Goal: Task Accomplishment & Management: Use online tool/utility

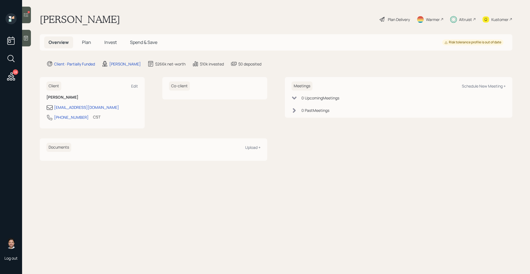
click at [30, 17] on div at bounding box center [26, 15] width 9 height 17
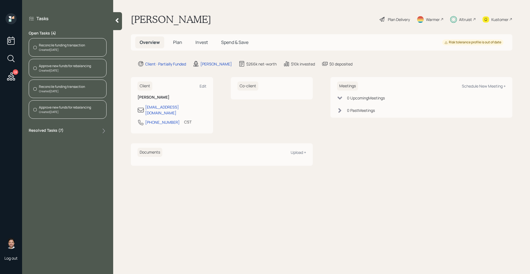
click at [75, 53] on div "Reconcile funding transaction Created [DATE]" at bounding box center [68, 47] width 78 height 19
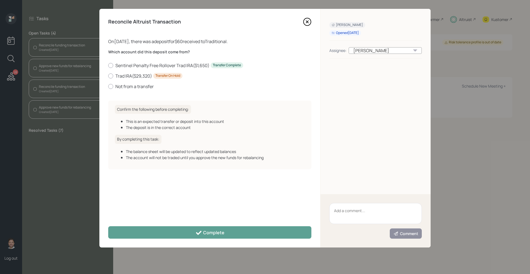
click at [309, 20] on icon at bounding box center [307, 22] width 8 height 8
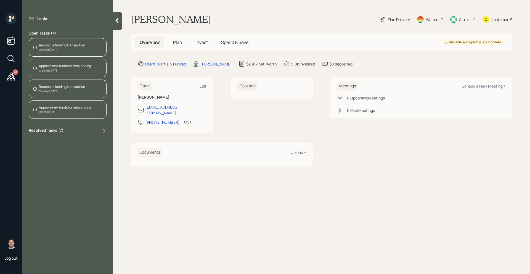
click at [120, 23] on icon at bounding box center [117, 21] width 6 height 6
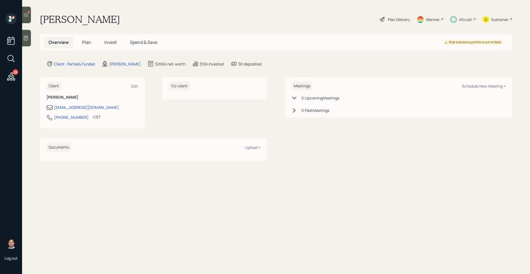
click at [78, 45] on h5 "Plan" at bounding box center [87, 42] width 18 height 12
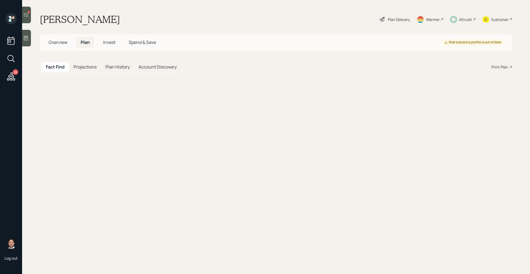
click at [87, 45] on span "Plan" at bounding box center [85, 42] width 9 height 6
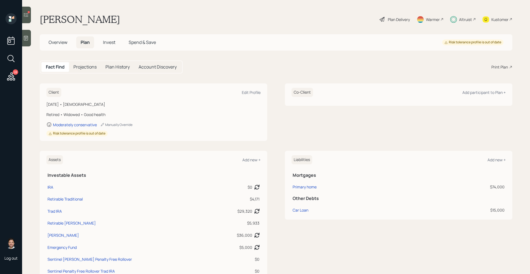
click at [100, 46] on h5 "Invest" at bounding box center [109, 42] width 21 height 12
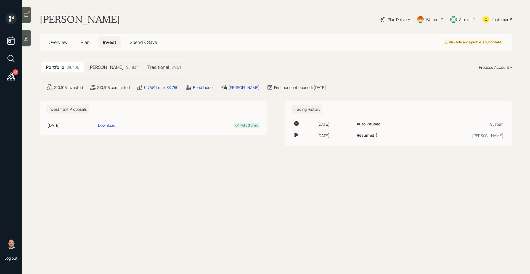
click at [134, 43] on span "Spend & Save" at bounding box center [143, 42] width 27 height 6
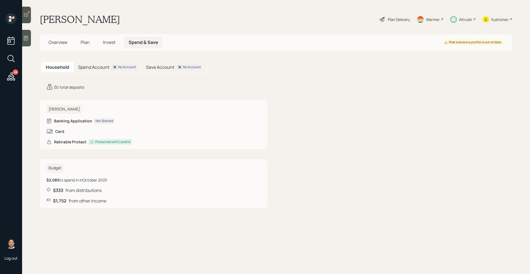
click at [110, 41] on span "Invest" at bounding box center [109, 42] width 12 height 6
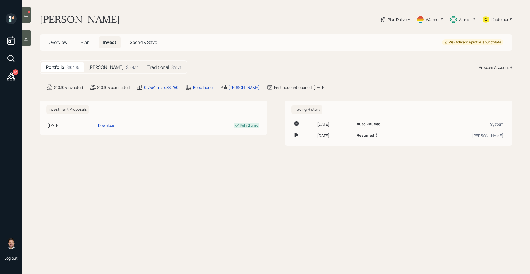
click at [85, 42] on span "Plan" at bounding box center [85, 42] width 9 height 6
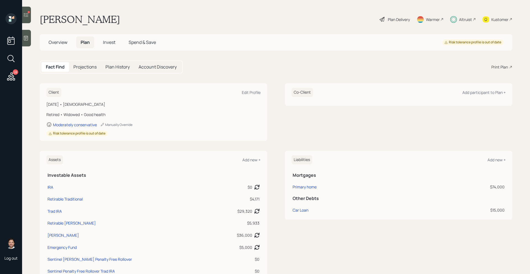
click at [62, 42] on span "Overview" at bounding box center [58, 42] width 19 height 6
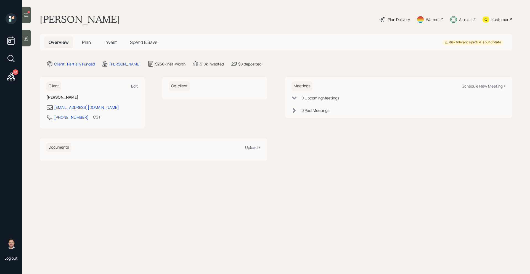
click at [29, 21] on div at bounding box center [26, 15] width 9 height 17
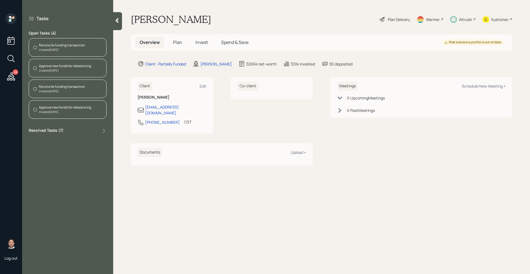
click at [86, 93] on div "Reconcile funding transaction Created [DATE]" at bounding box center [68, 89] width 78 height 19
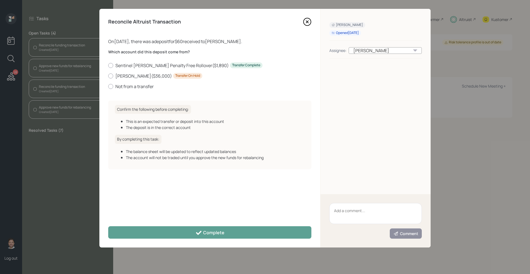
click at [348, 212] on textarea at bounding box center [375, 213] width 93 height 21
type textarea "Double check that she has earned income this year before approving"
drag, startPoint x: 377, startPoint y: 219, endPoint x: 326, endPoint y: 210, distance: 51.2
click at [326, 210] on div "Double check that she has earned income this year before approving Comment" at bounding box center [376, 220] width 110 height 53
click at [305, 19] on icon at bounding box center [307, 22] width 8 height 8
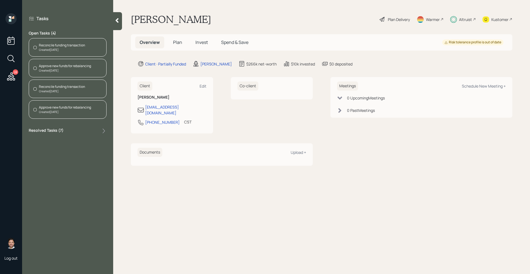
click at [52, 45] on div "Reconcile funding transaction" at bounding box center [62, 45] width 46 height 5
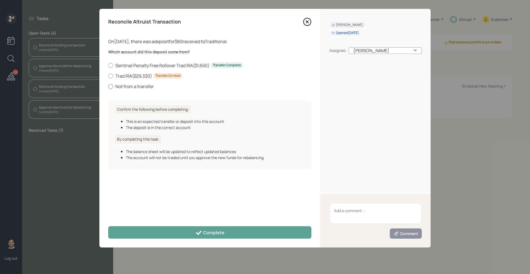
click at [133, 86] on label "Not from a transfer" at bounding box center [209, 86] width 203 height 6
click at [108, 86] on input "Not from a transfer" at bounding box center [108, 86] width 0 height 0
radio input "true"
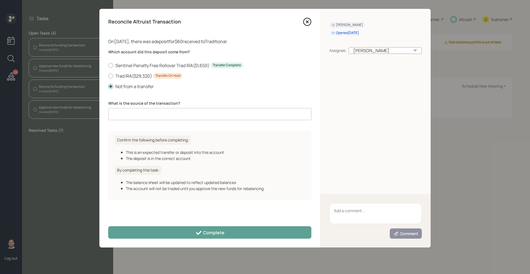
click at [139, 116] on input at bounding box center [209, 114] width 203 height 12
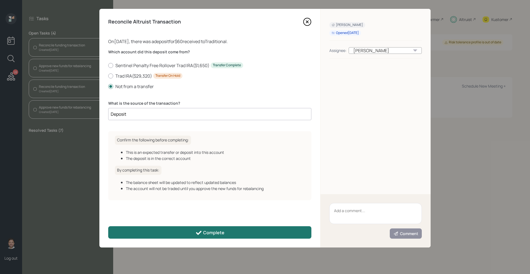
type input "Deposit"
click at [196, 230] on icon at bounding box center [199, 232] width 7 height 7
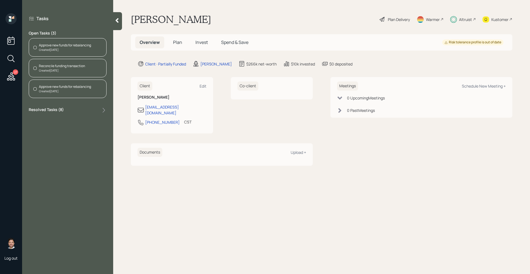
click at [78, 65] on div "Reconcile funding transaction" at bounding box center [62, 66] width 46 height 5
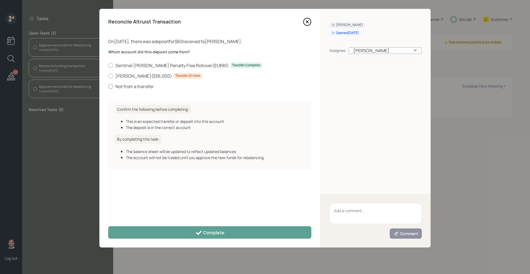
click at [128, 88] on label "Not from a transfer" at bounding box center [209, 86] width 203 height 6
click at [108, 86] on input "Not from a transfer" at bounding box center [108, 86] width 0 height 0
radio input "true"
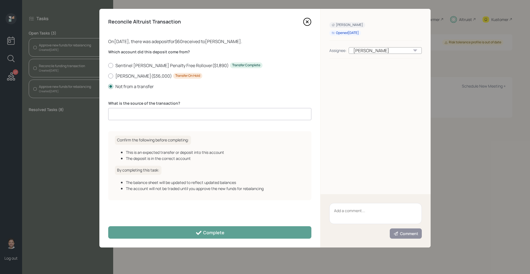
click at [139, 112] on input at bounding box center [209, 114] width 203 height 12
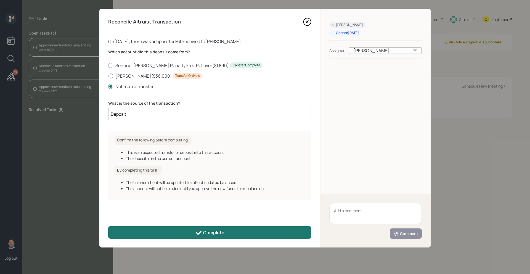
type input "Deposit"
click at [217, 233] on div "Complete" at bounding box center [210, 232] width 29 height 7
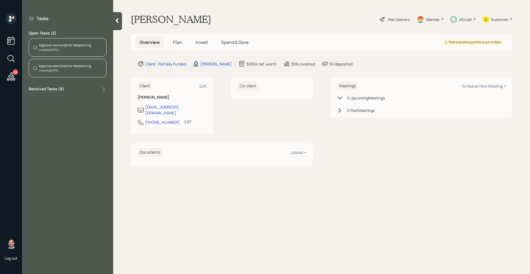
click at [84, 41] on div "Approve new funds for rebalancing Created [DATE]" at bounding box center [68, 47] width 78 height 19
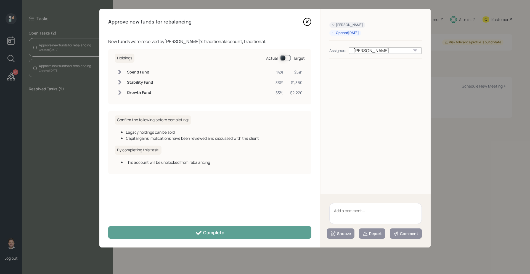
click at [343, 210] on textarea at bounding box center [375, 213] width 93 height 21
paste textarea "Double check that she has earned income this year before approving"
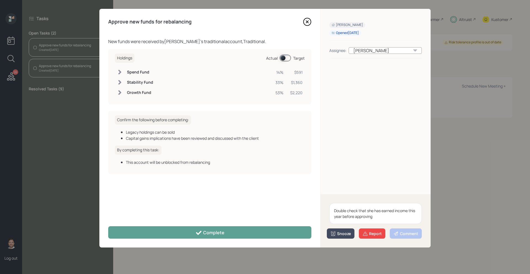
type textarea "Double check that she has earned income this year before approving"
click at [342, 230] on button "Snooze" at bounding box center [341, 233] width 28 height 10
click at [334, 190] on button "1 day" at bounding box center [340, 188] width 27 height 11
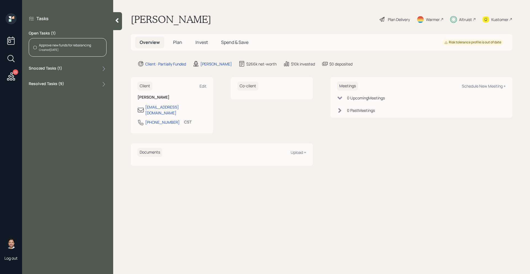
click at [85, 48] on div "Created [DATE]" at bounding box center [65, 50] width 52 height 4
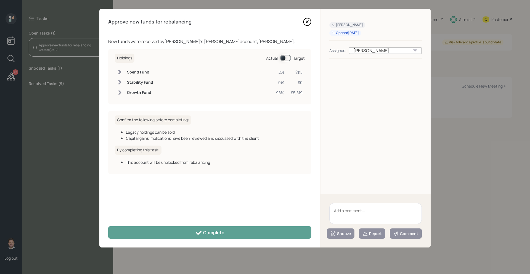
click at [349, 215] on textarea at bounding box center [375, 213] width 93 height 21
paste textarea "Double check that she has earned income this year before approving"
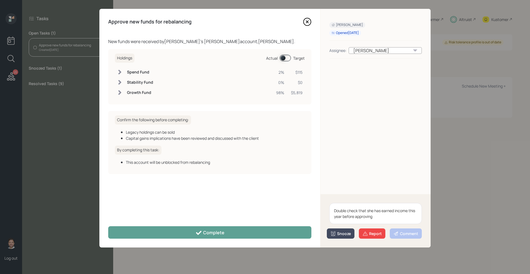
type textarea "Double check that she has earned income this year before approving"
click at [340, 233] on div "Snooze" at bounding box center [341, 234] width 20 height 6
click at [338, 190] on button "1 day" at bounding box center [340, 188] width 27 height 11
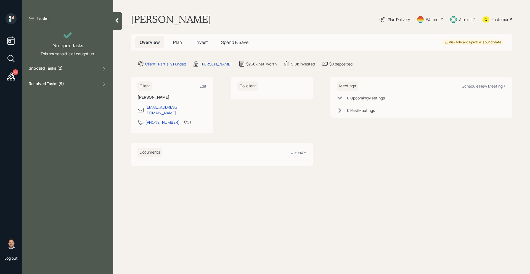
click at [13, 76] on icon at bounding box center [11, 77] width 10 height 10
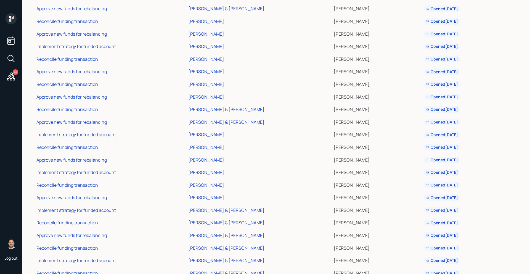
scroll to position [49, 0]
click at [221, 199] on div "[PERSON_NAME]" at bounding box center [206, 198] width 36 height 6
